Goal: Navigation & Orientation: Find specific page/section

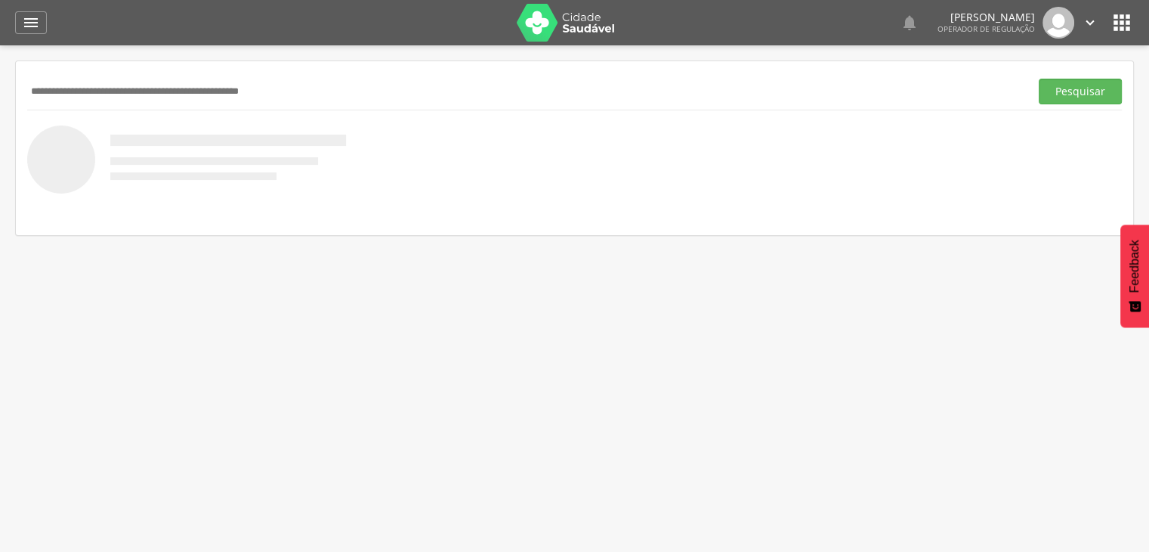
click at [1126, 20] on icon "" at bounding box center [1122, 23] width 24 height 24
click at [1126, 19] on icon "" at bounding box center [1122, 23] width 24 height 24
click at [1118, 23] on icon "" at bounding box center [1122, 23] width 24 height 24
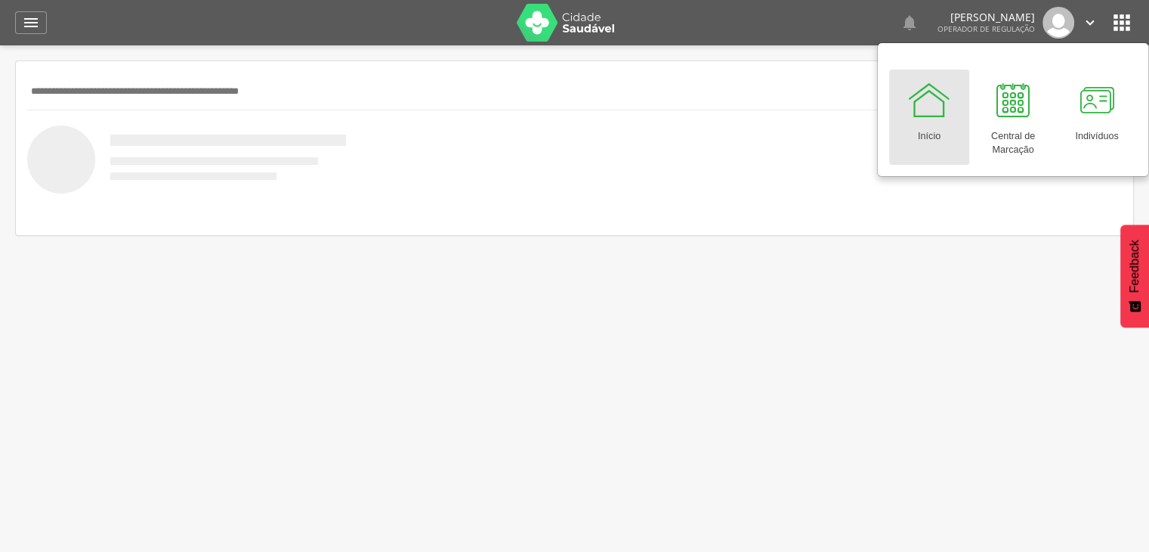
click at [1118, 23] on icon "" at bounding box center [1122, 23] width 24 height 24
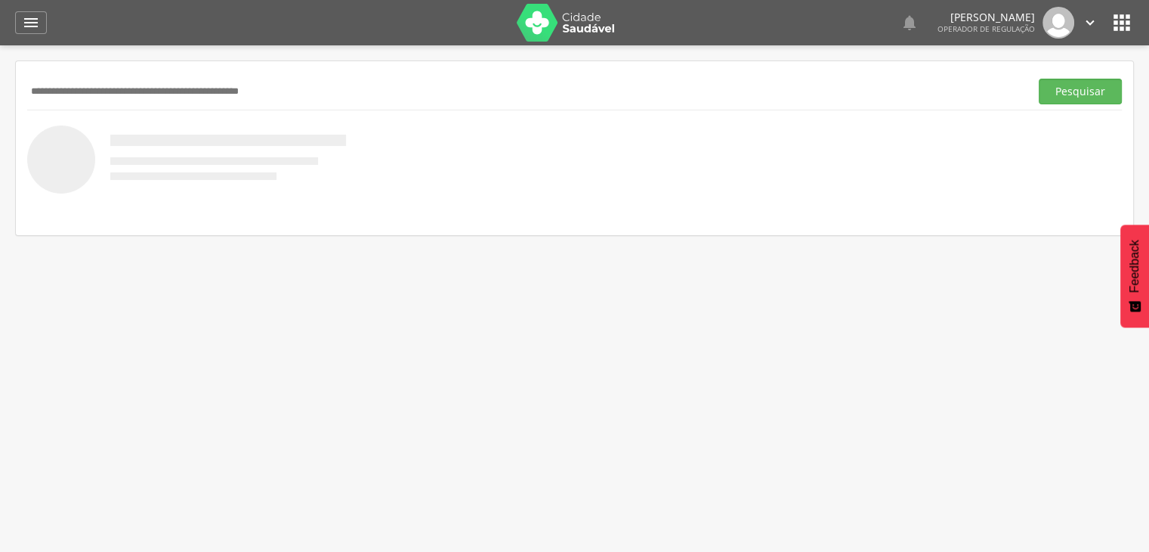
click at [1109, 23] on div "  Lorem ipsum dolor sit amet, sed do eiusmod tempor incididunt ut labore et d…" at bounding box center [598, 22] width 1072 height 45
click at [1117, 19] on icon "" at bounding box center [1122, 23] width 24 height 24
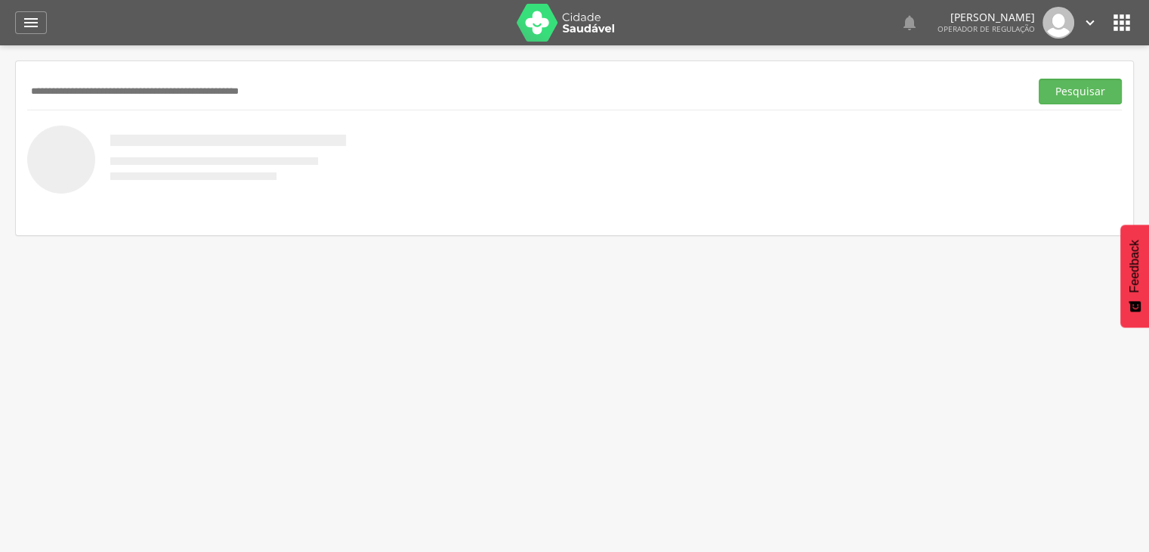
click at [1117, 19] on icon "" at bounding box center [1122, 23] width 24 height 24
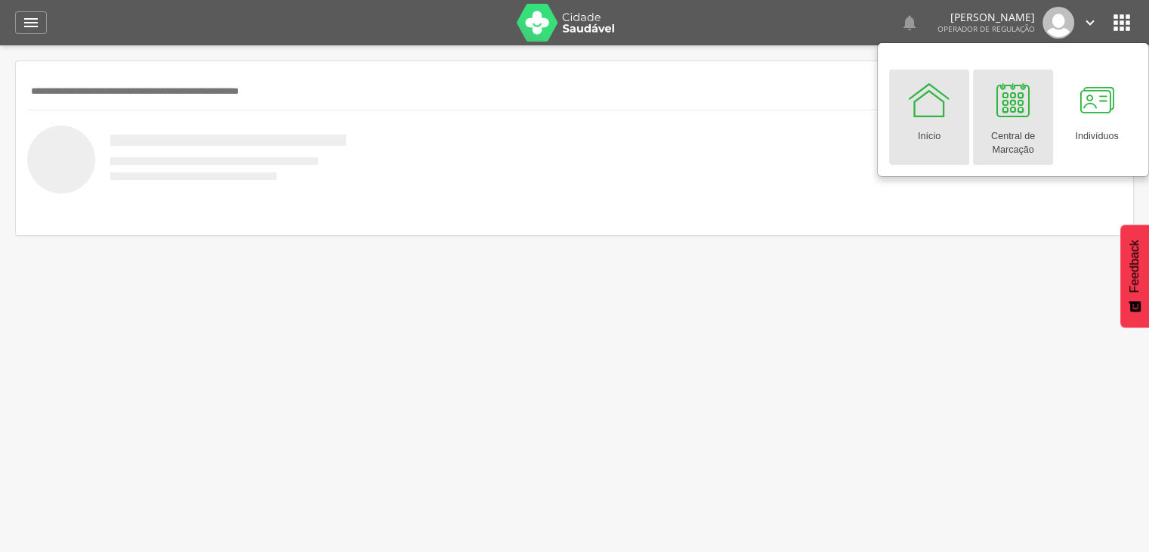
click at [1009, 118] on div at bounding box center [1012, 99] width 45 height 45
